Goal: Task Accomplishment & Management: Use online tool/utility

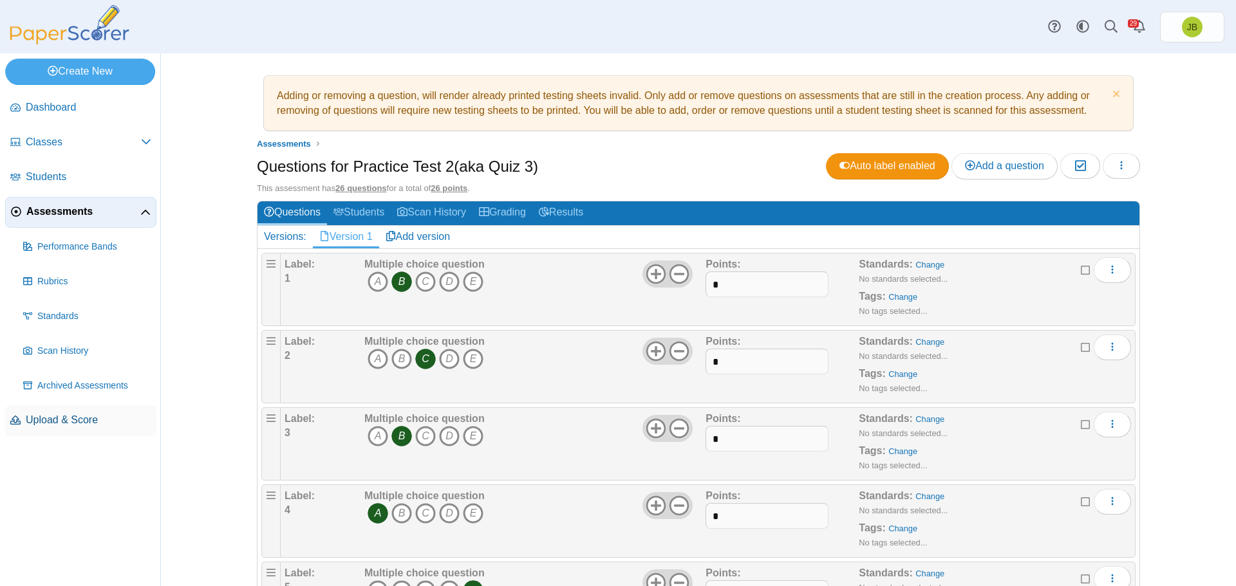
click at [36, 420] on span "Upload & Score" at bounding box center [89, 420] width 126 height 14
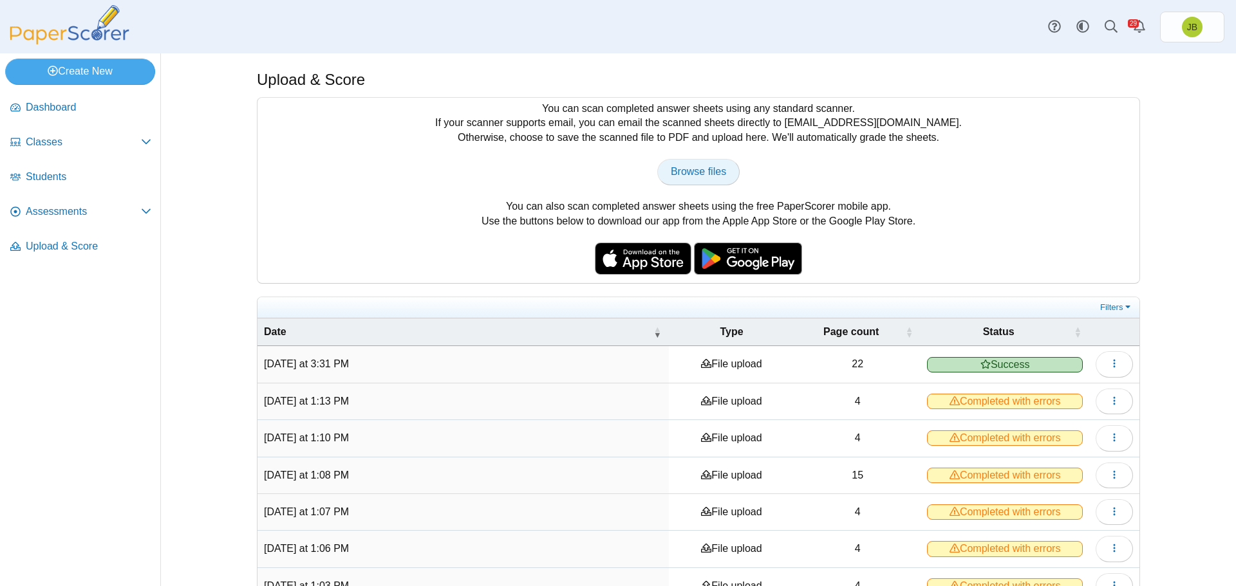
click at [696, 177] on span "Browse files" at bounding box center [698, 171] width 55 height 11
type input "**********"
click at [65, 208] on span "Assessments" at bounding box center [83, 212] width 115 height 14
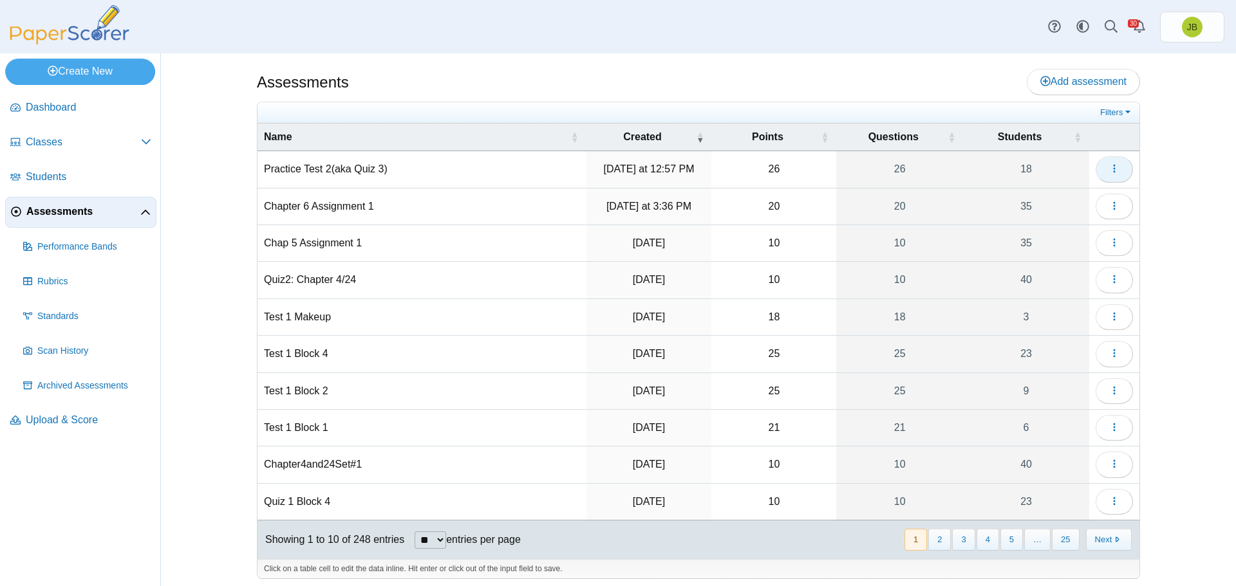
click at [1114, 173] on icon "button" at bounding box center [1114, 168] width 10 height 10
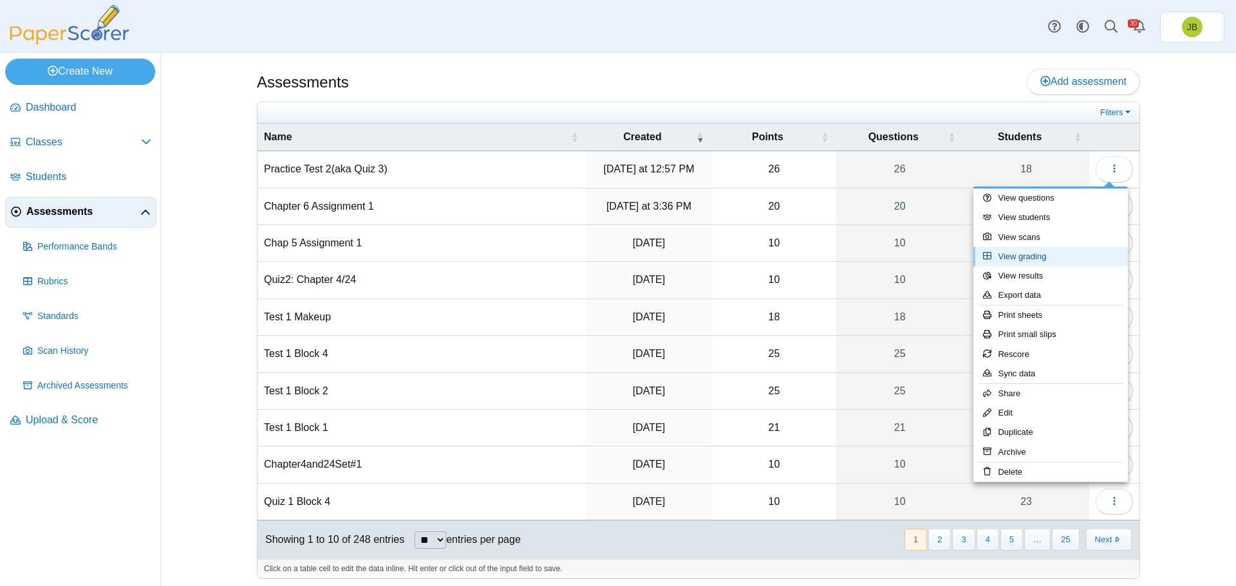
click at [1024, 254] on link "View grading" at bounding box center [1050, 256] width 154 height 19
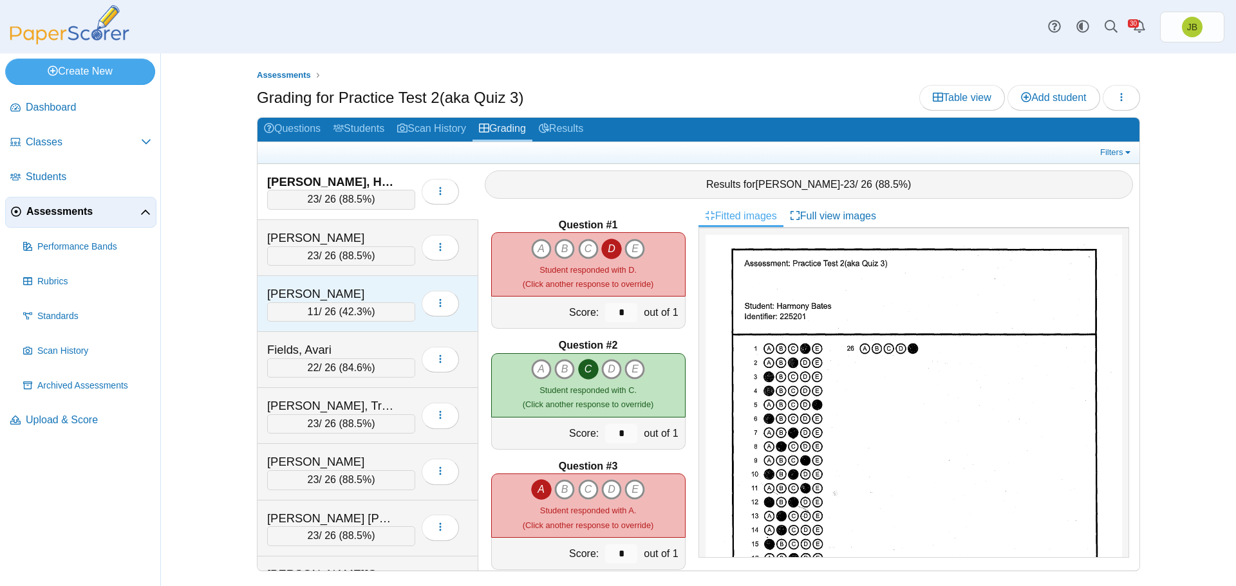
click at [391, 311] on div "11 / 26 ( 42.3% )" at bounding box center [341, 312] width 148 height 19
